Goal: Information Seeking & Learning: Learn about a topic

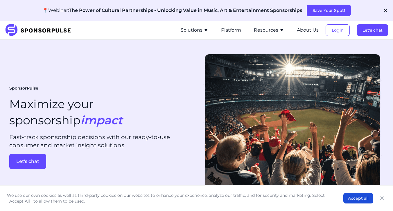
drag, startPoint x: 0, startPoint y: 0, endPoint x: 276, endPoint y: 30, distance: 277.9
click at [276, 30] on button "Resources" at bounding box center [269, 30] width 30 height 7
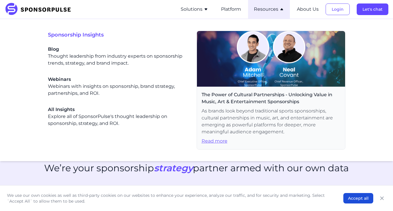
scroll to position [143, 0]
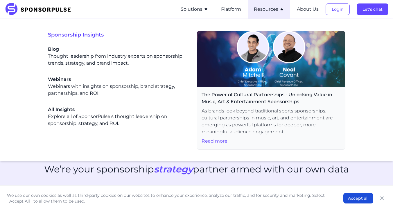
click at [43, 171] on div "We’re your sponsorship strategy partner armed with our own data" at bounding box center [196, 173] width 354 height 18
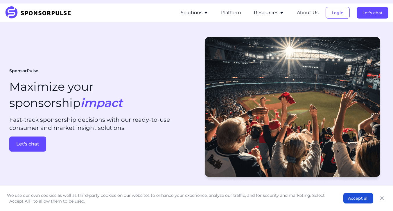
scroll to position [0, 0]
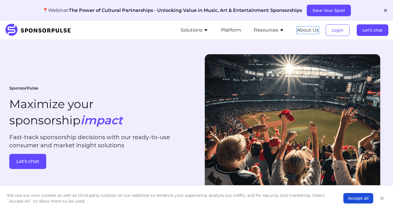
click at [304, 30] on button "About Us" at bounding box center [308, 30] width 22 height 7
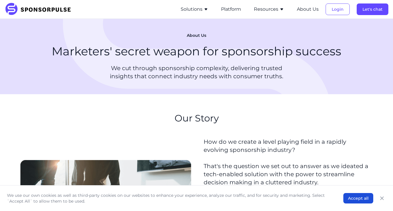
click at [205, 8] on icon "button" at bounding box center [206, 9] width 5 height 5
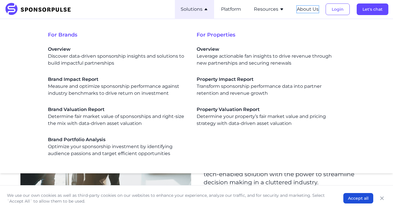
click at [306, 11] on button "About Us" at bounding box center [308, 9] width 22 height 7
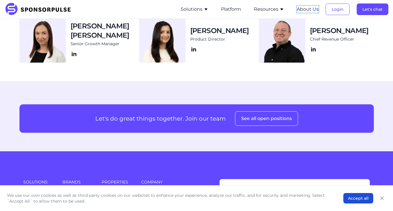
scroll to position [808, 0]
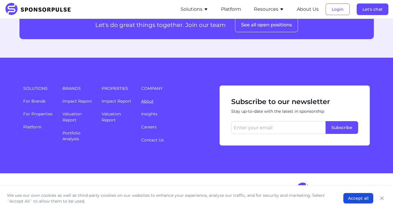
click at [147, 101] on link "About" at bounding box center [147, 101] width 12 height 5
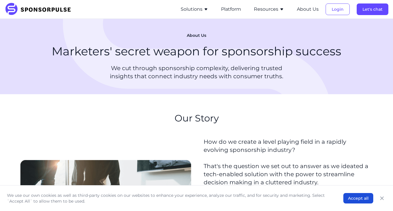
click at [207, 10] on icon "button" at bounding box center [206, 9] width 3 height 2
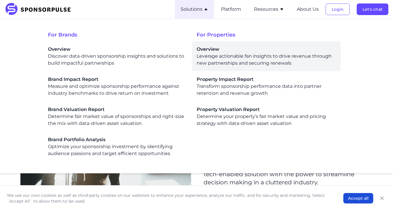
click at [208, 56] on div "Overview Leverage actionable fan insights to drive revenue through new partners…" at bounding box center [266, 56] width 139 height 21
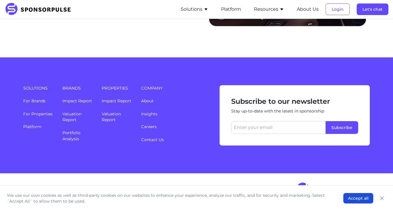
scroll to position [1260, 0]
click at [196, 8] on button "Solutions" at bounding box center [195, 9] width 28 height 7
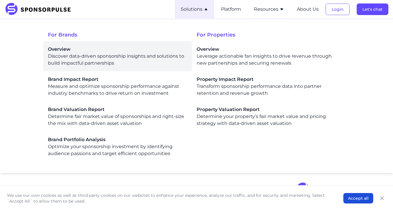
click at [96, 54] on div "Overview Discover data-driven sponsorship insights and solutions to build impac…" at bounding box center [117, 56] width 139 height 21
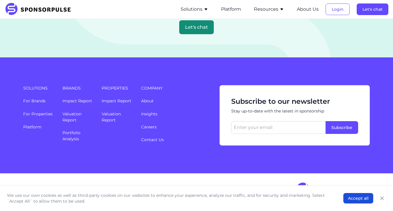
scroll to position [1260, 0]
click at [199, 12] on button "Solutions" at bounding box center [195, 9] width 28 height 7
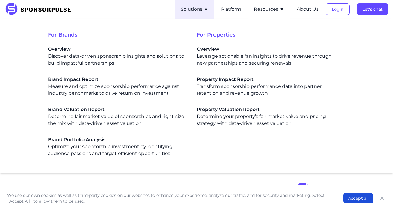
click at [40, 186] on div "We use our own cookies as well as third-party cookies on our websites to enhanc…" at bounding box center [196, 199] width 393 height 26
